Goal: Task Accomplishment & Management: Complete application form

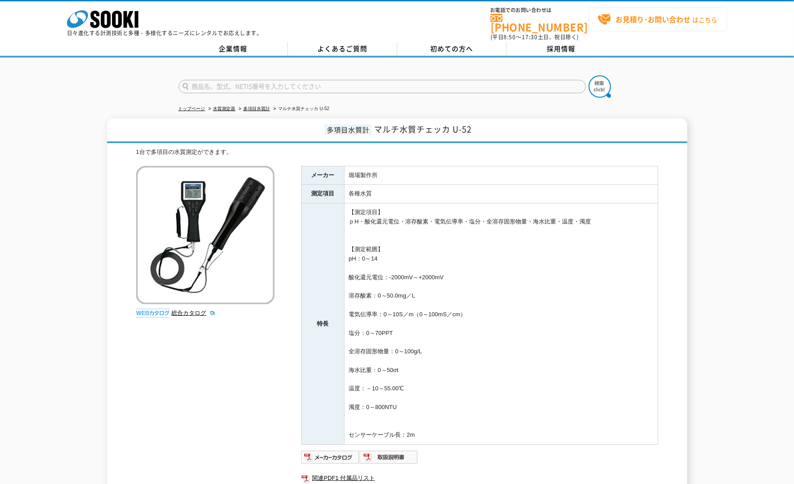
click at [663, 18] on strong "お見積り･お問い合わせ" at bounding box center [652, 19] width 75 height 11
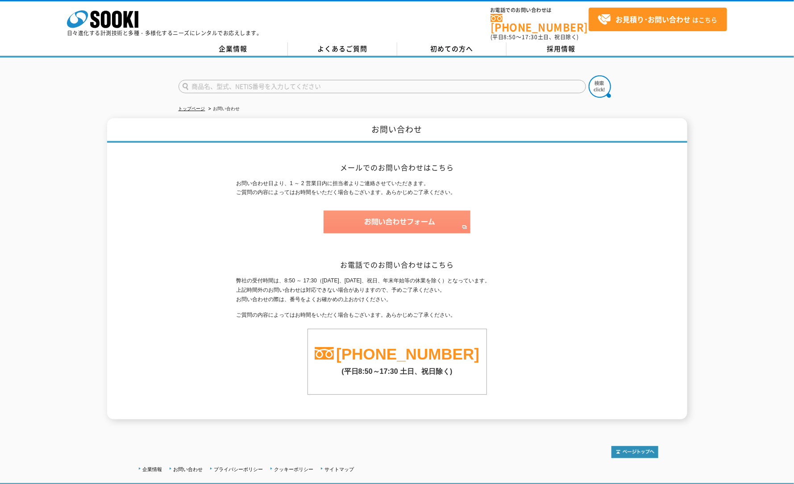
click at [407, 214] on img at bounding box center [397, 222] width 147 height 23
